Goal: Transaction & Acquisition: Purchase product/service

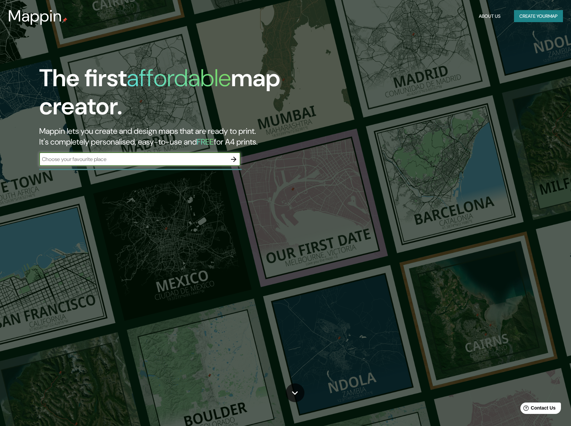
click at [110, 161] on input "text" at bounding box center [133, 159] width 188 height 8
type input "l"
click at [531, 18] on button "Create your map" at bounding box center [538, 16] width 49 height 12
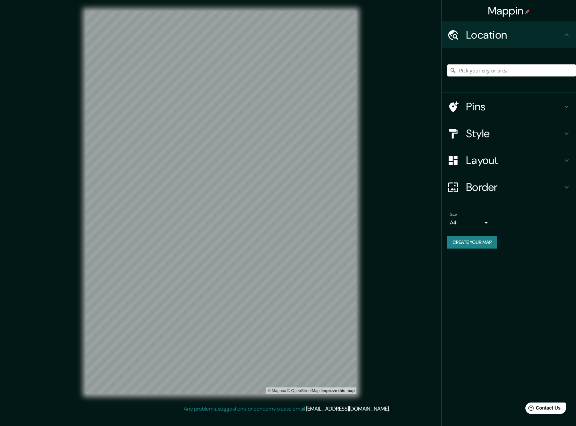
click at [481, 71] on input "Pick your city or area" at bounding box center [511, 70] width 129 height 12
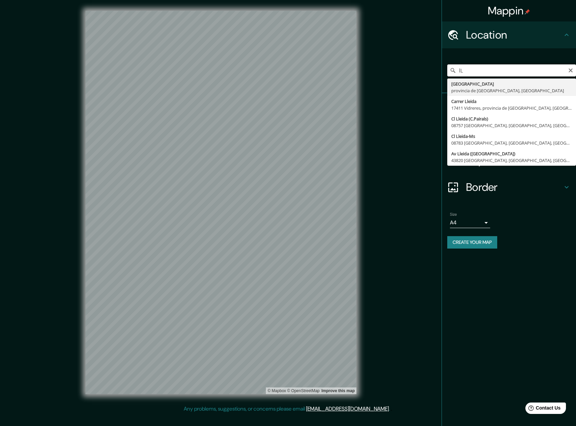
type input "l"
type input "[GEOGRAPHIC_DATA], [GEOGRAPHIC_DATA], [GEOGRAPHIC_DATA]"
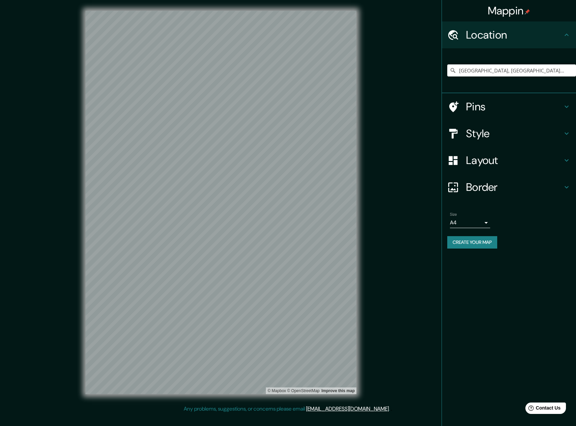
click at [458, 103] on icon at bounding box center [453, 106] width 9 height 11
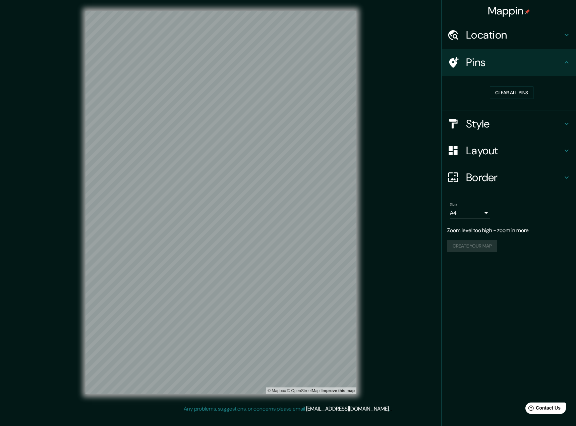
click at [564, 34] on icon at bounding box center [567, 35] width 8 height 8
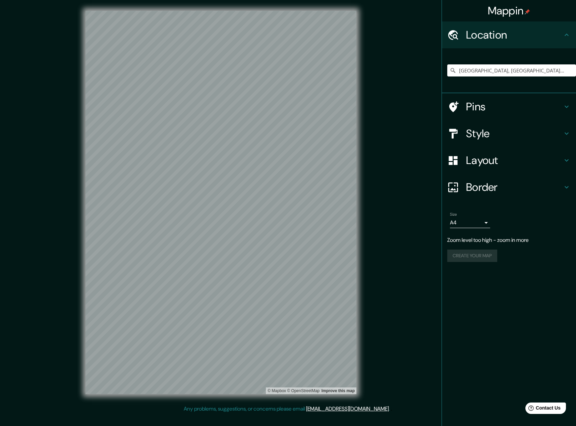
click at [511, 83] on div "[GEOGRAPHIC_DATA], [GEOGRAPHIC_DATA], [GEOGRAPHIC_DATA]" at bounding box center [511, 71] width 129 height 34
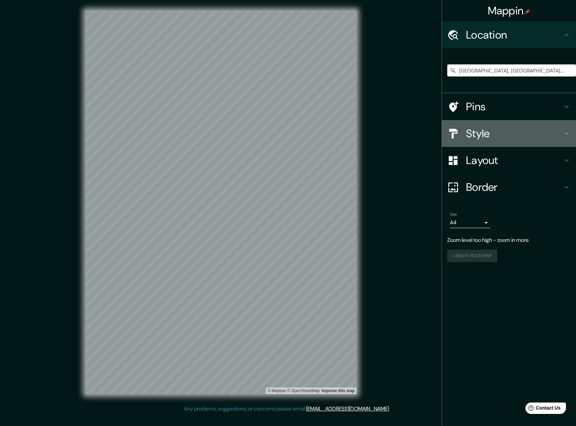
click at [567, 135] on icon at bounding box center [567, 133] width 8 height 8
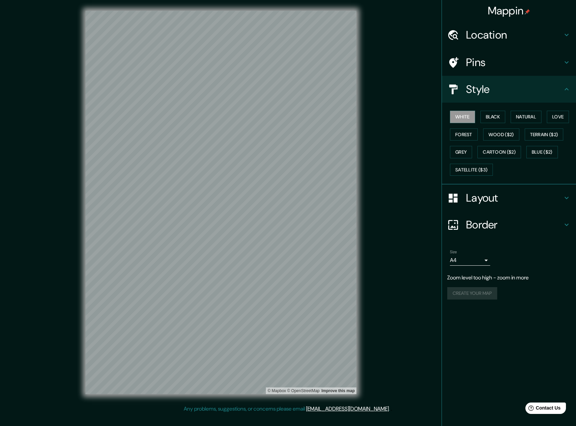
click at [565, 194] on icon at bounding box center [567, 198] width 8 height 8
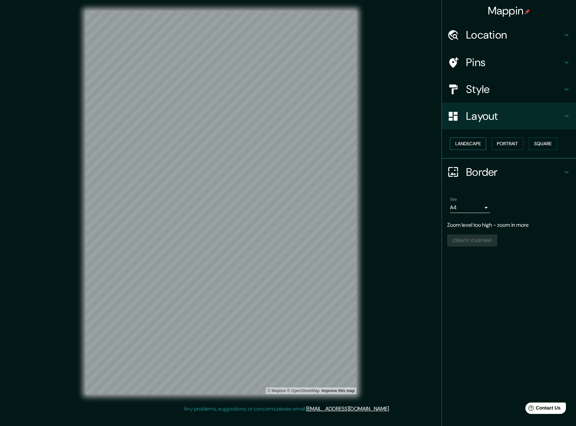
click at [471, 145] on button "Landscape" at bounding box center [468, 143] width 36 height 12
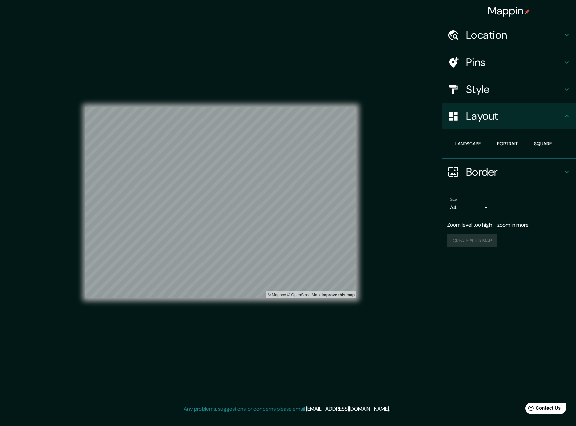
click at [496, 142] on button "Portrait" at bounding box center [508, 143] width 32 height 12
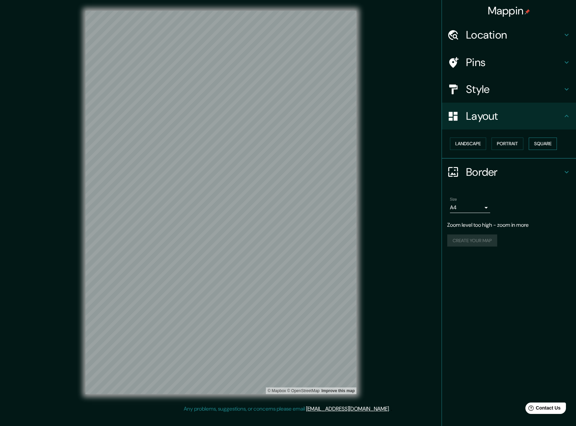
click at [550, 141] on button "Square" at bounding box center [543, 143] width 28 height 12
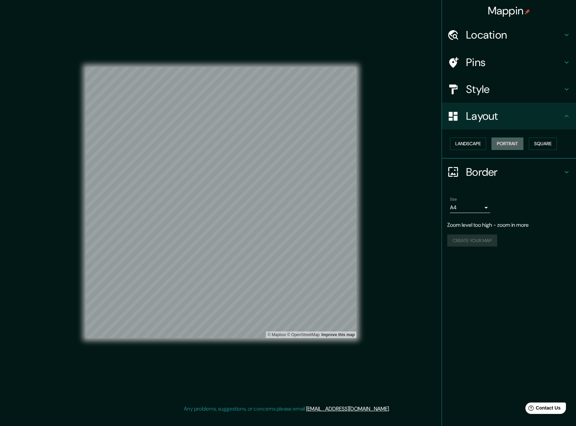
click at [506, 144] on button "Portrait" at bounding box center [508, 143] width 32 height 12
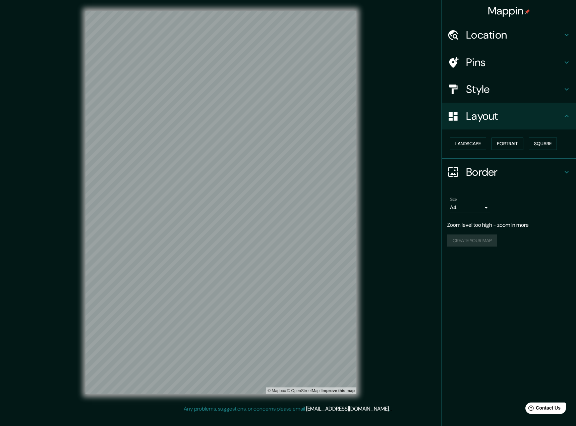
click at [553, 204] on div "Size A4 single" at bounding box center [508, 204] width 123 height 21
